Goal: Information Seeking & Learning: Learn about a topic

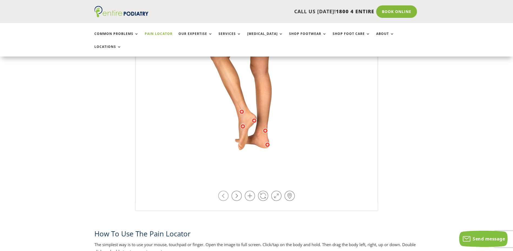
click at [225, 191] on link at bounding box center [223, 196] width 10 height 10
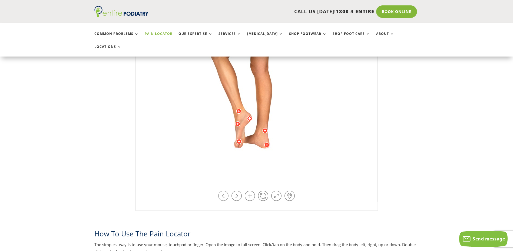
click at [225, 191] on link at bounding box center [223, 196] width 10 height 10
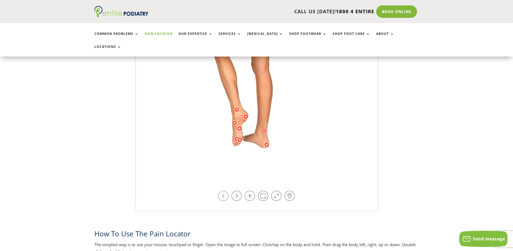
click at [225, 191] on link at bounding box center [223, 196] width 10 height 10
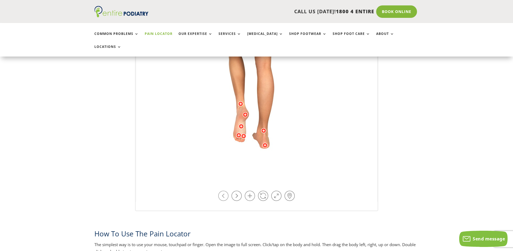
click at [225, 191] on link at bounding box center [223, 196] width 10 height 10
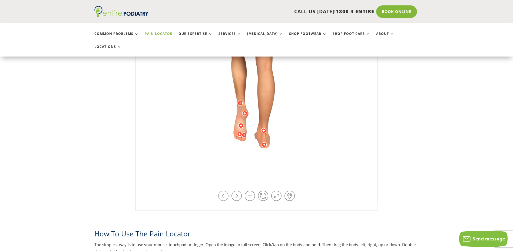
click at [225, 191] on link at bounding box center [223, 196] width 10 height 10
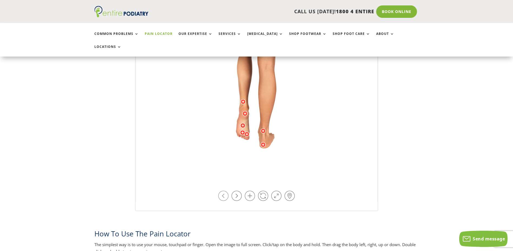
click at [225, 191] on link at bounding box center [223, 196] width 10 height 10
click at [247, 131] on div at bounding box center [246, 133] width 5 height 5
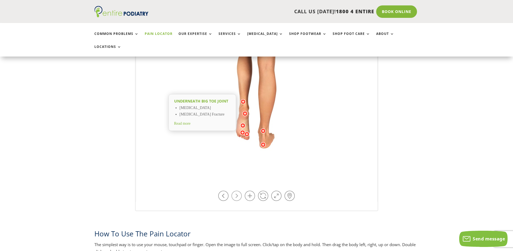
click at [236, 191] on link at bounding box center [237, 196] width 10 height 10
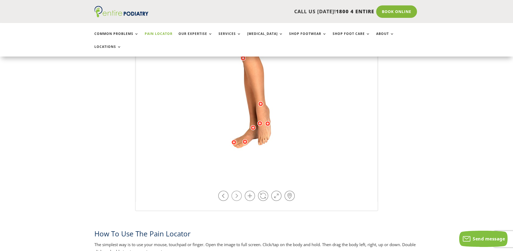
click at [236, 191] on link at bounding box center [237, 196] width 10 height 10
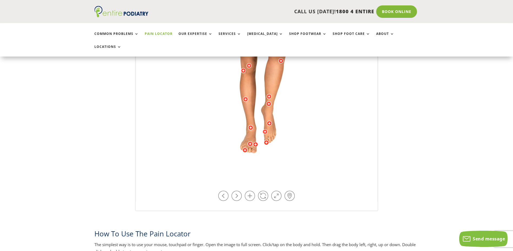
click at [255, 142] on div at bounding box center [255, 144] width 5 height 5
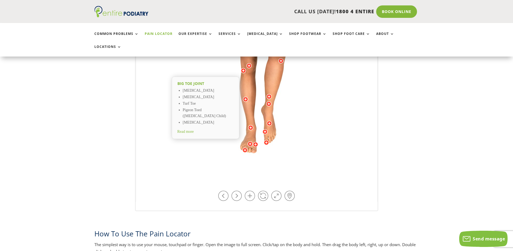
click at [250, 141] on div at bounding box center [250, 143] width 5 height 5
click at [199, 119] on li "[MEDICAL_DATA]" at bounding box center [205, 122] width 51 height 6
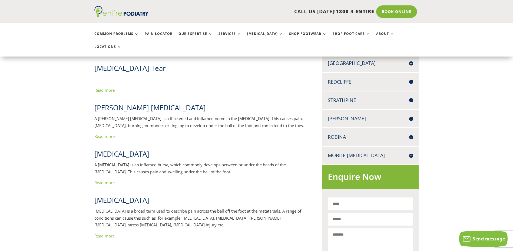
scroll to position [260, 0]
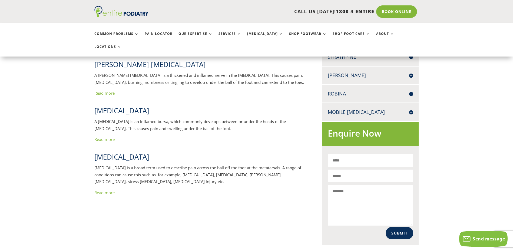
click at [108, 190] on link "Read more" at bounding box center [104, 192] width 20 height 5
